Goal: Transaction & Acquisition: Purchase product/service

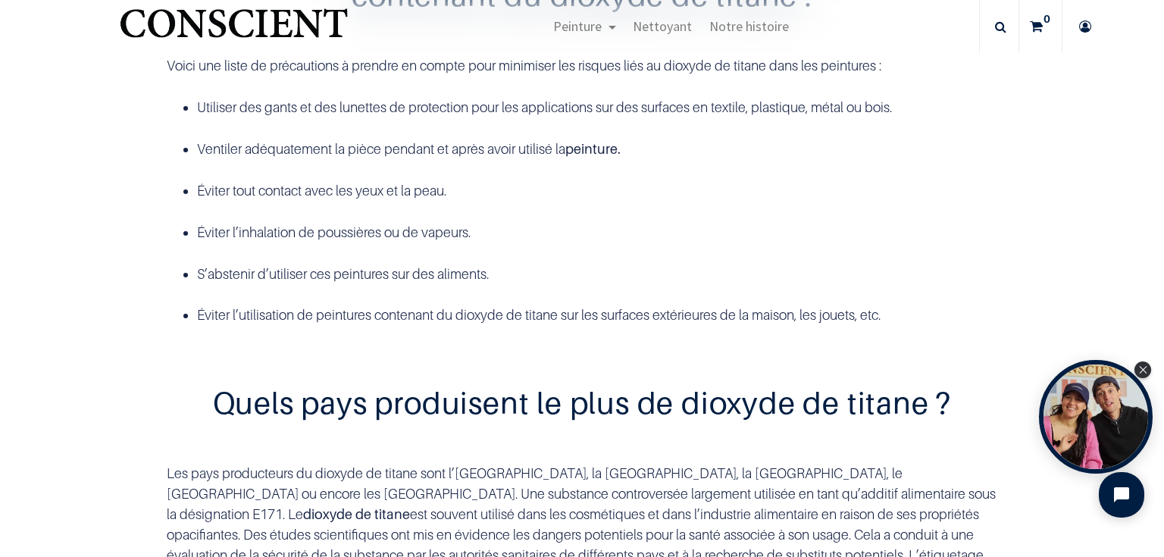
scroll to position [2865, 0]
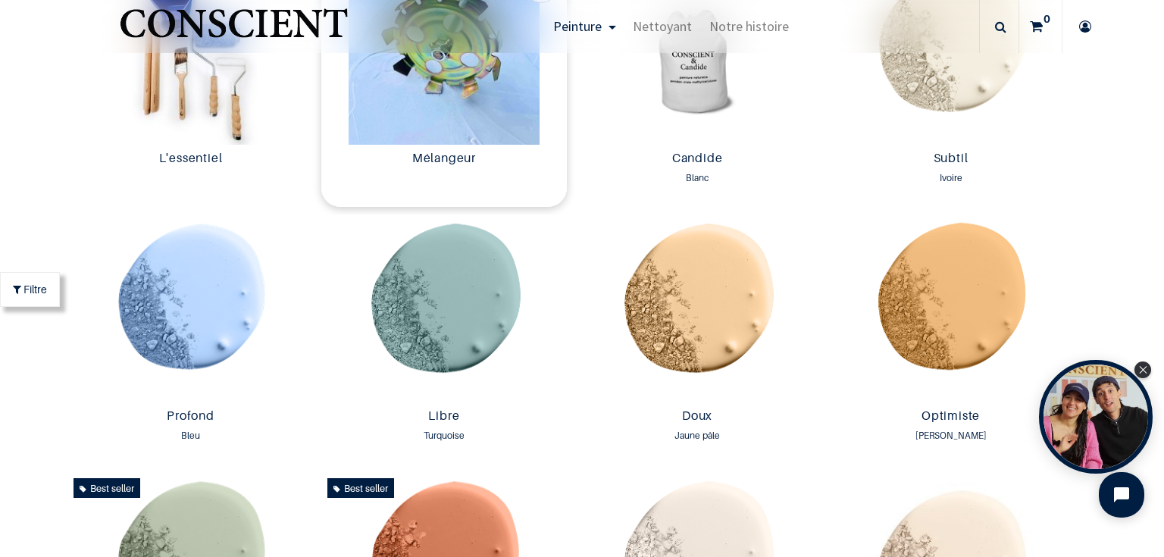
scroll to position [909, 0]
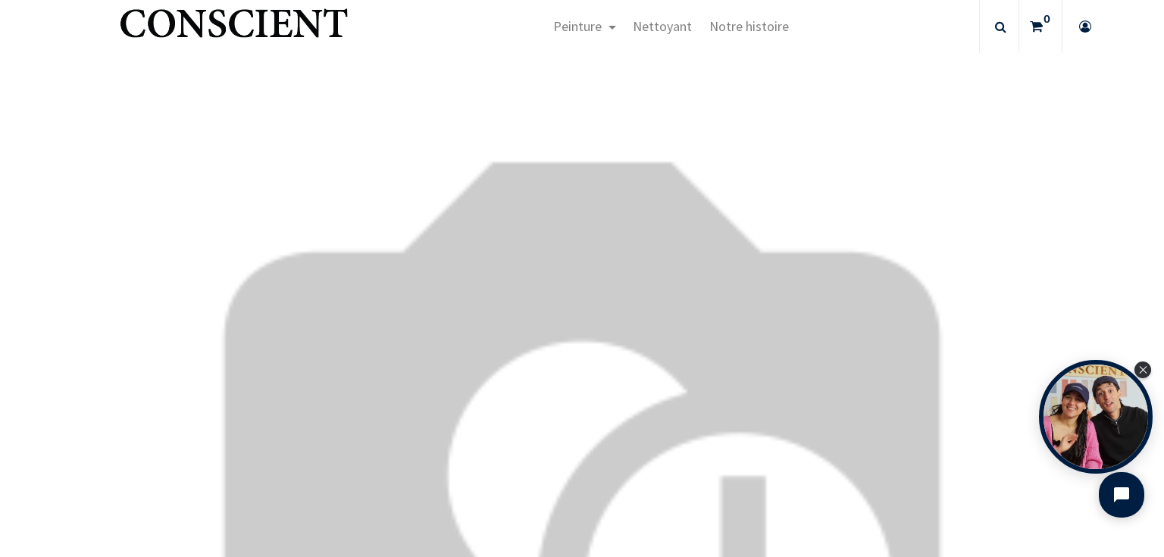
scroll to position [788, 0]
